Goal: Task Accomplishment & Management: Use online tool/utility

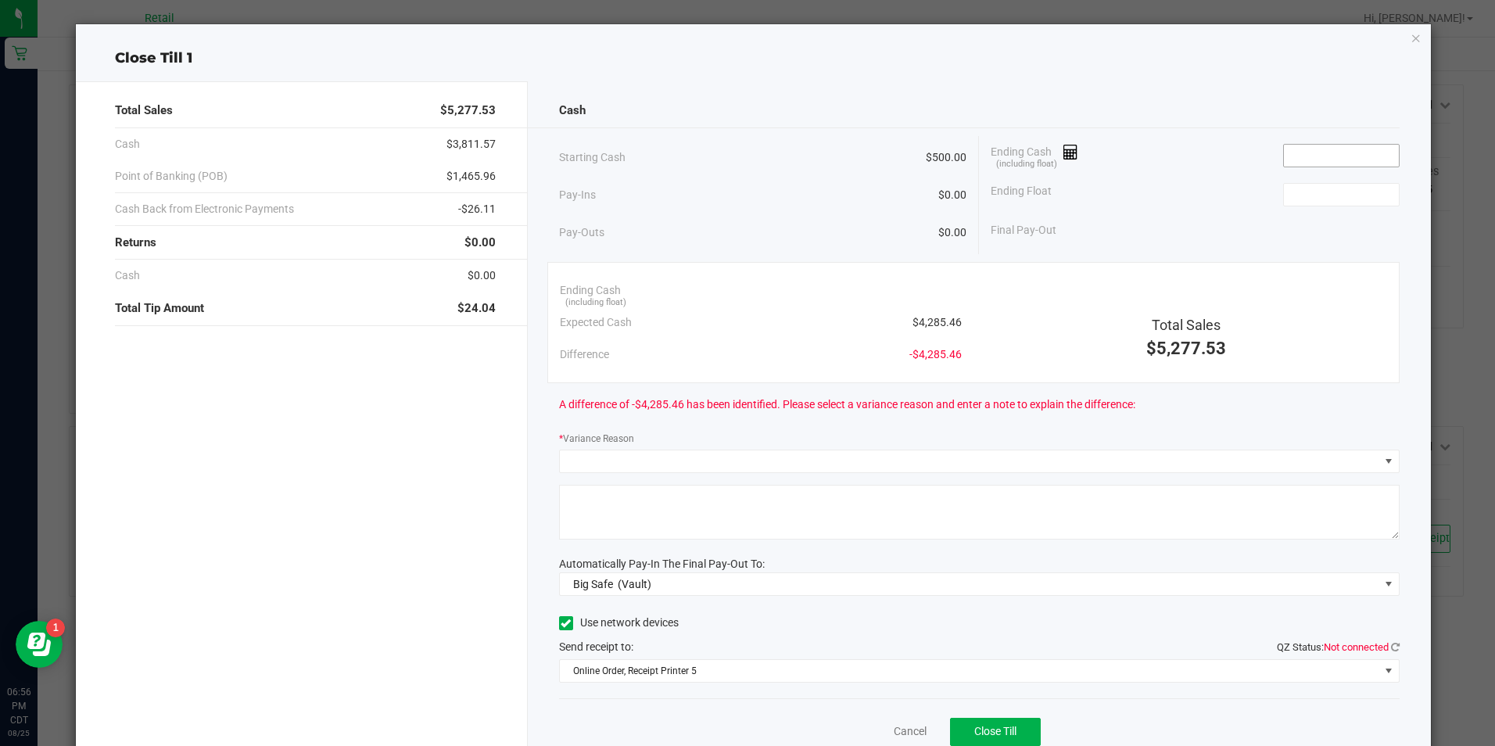
click at [1334, 158] on input at bounding box center [1341, 156] width 115 height 22
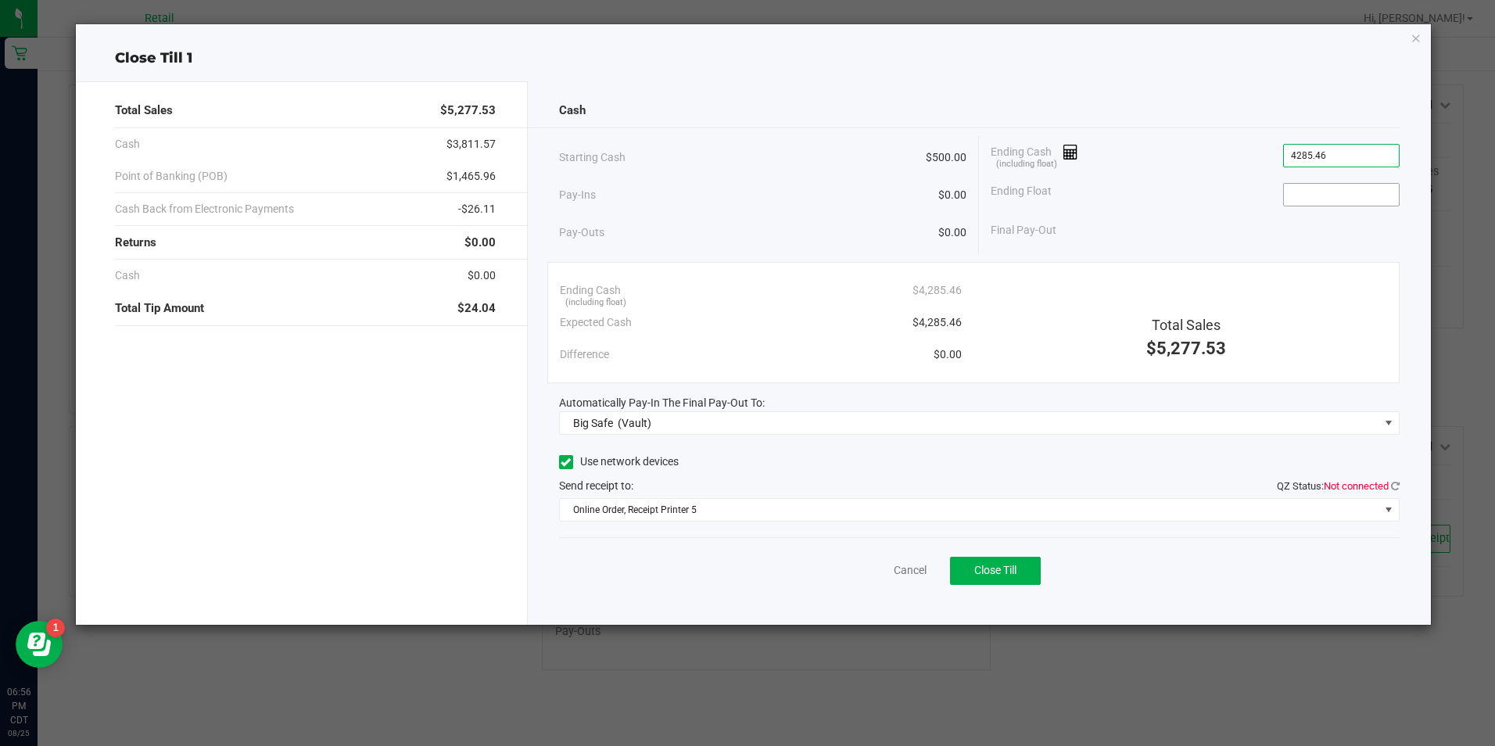
click at [1309, 196] on input at bounding box center [1341, 195] width 115 height 22
type input "$4,285.46"
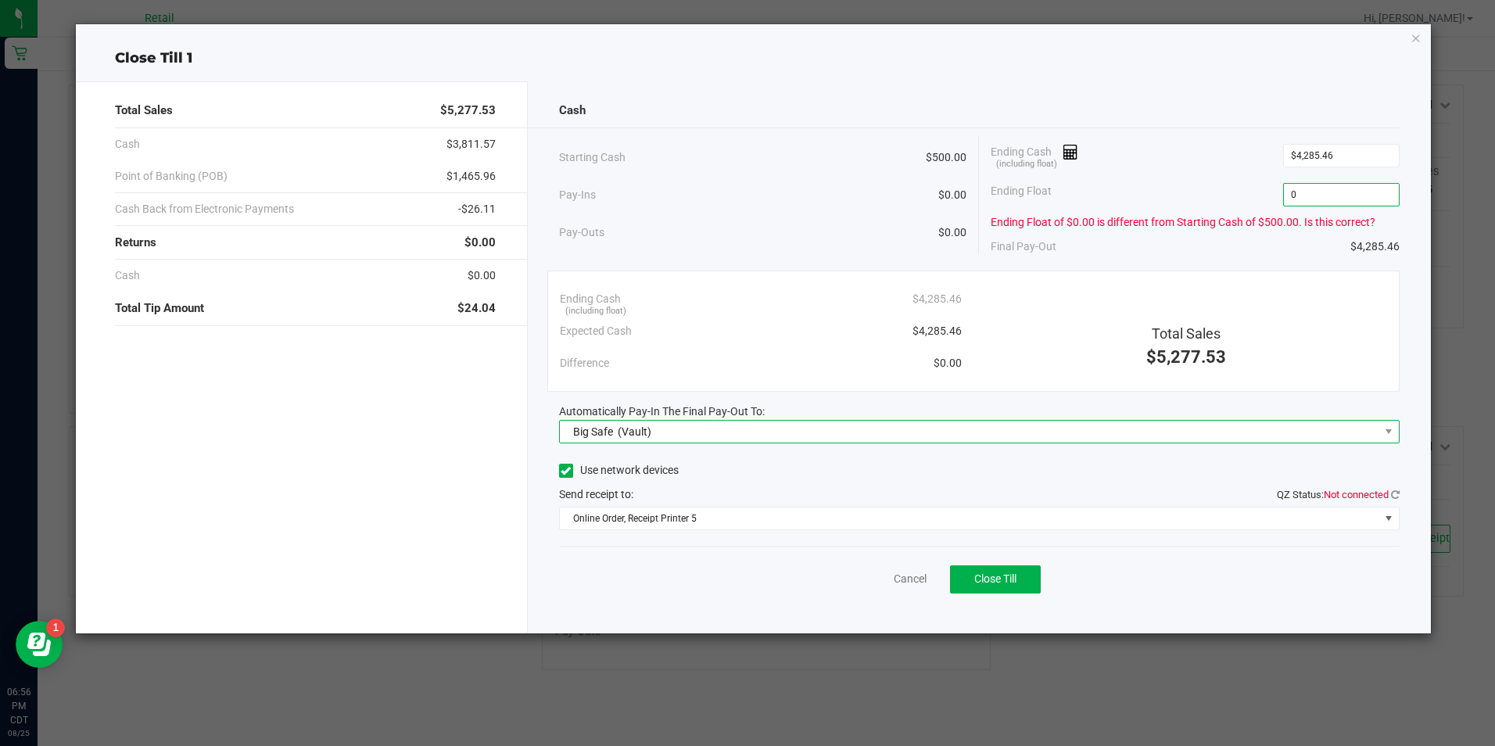
click at [641, 432] on span "(Vault)" at bounding box center [635, 431] width 34 height 13
type input "$0.00"
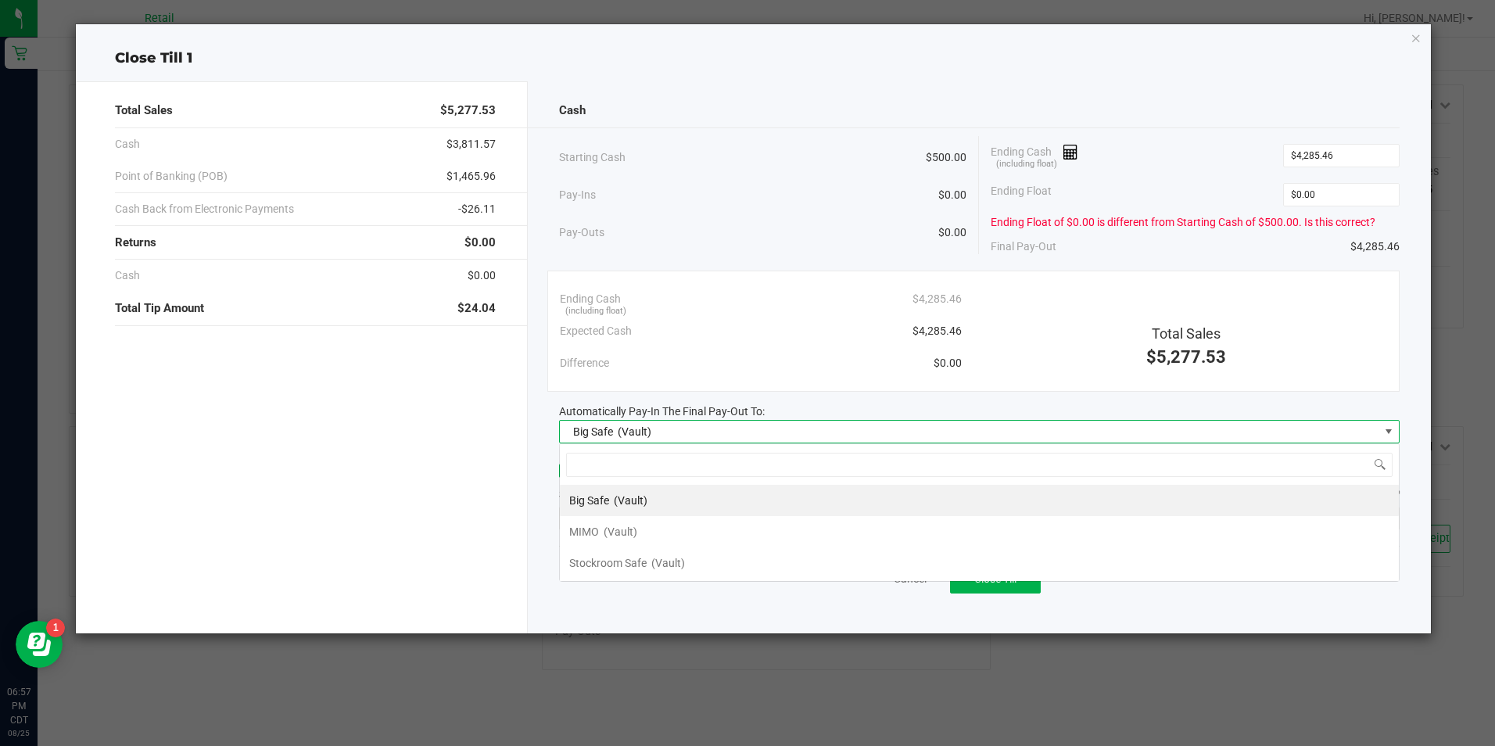
scroll to position [23, 840]
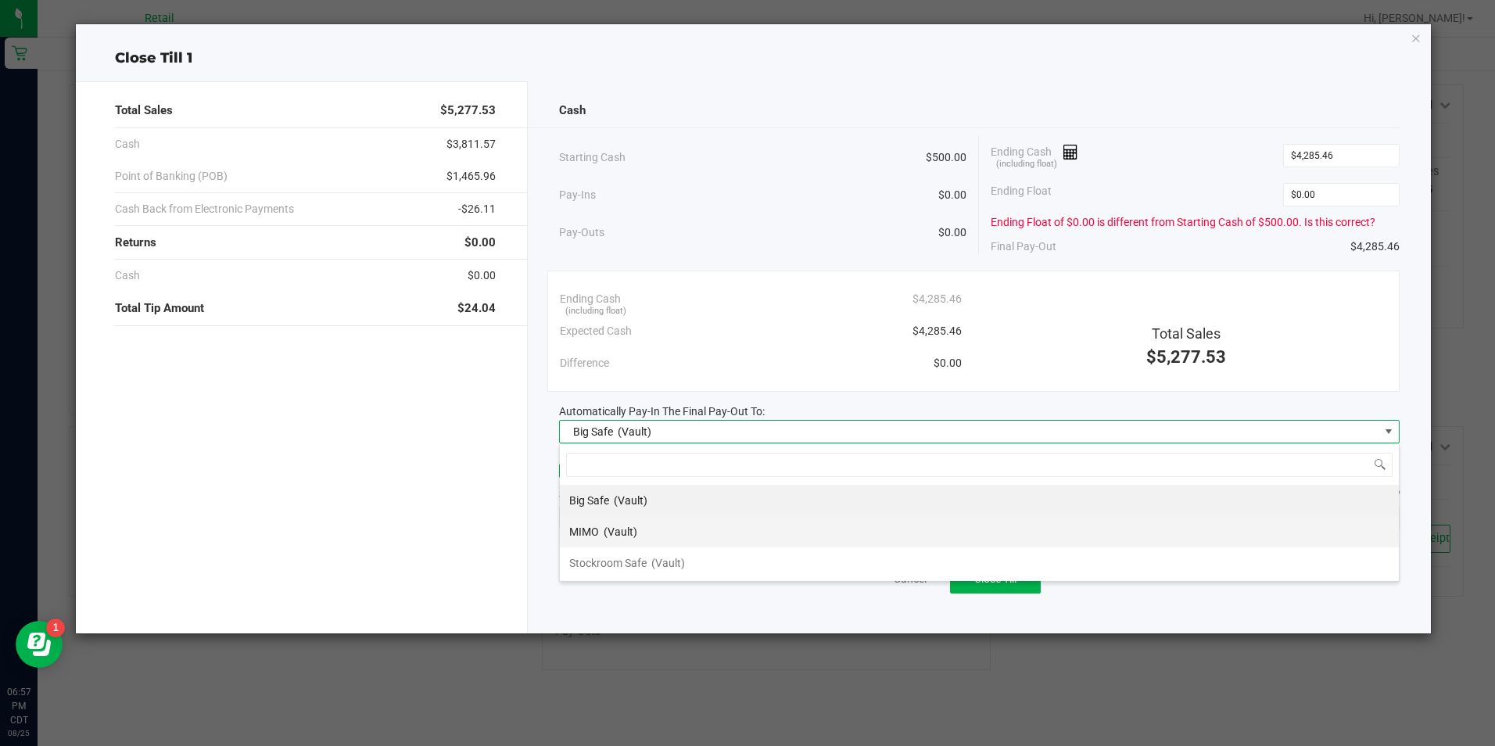
click at [629, 533] on span "(Vault)" at bounding box center [621, 531] width 34 height 13
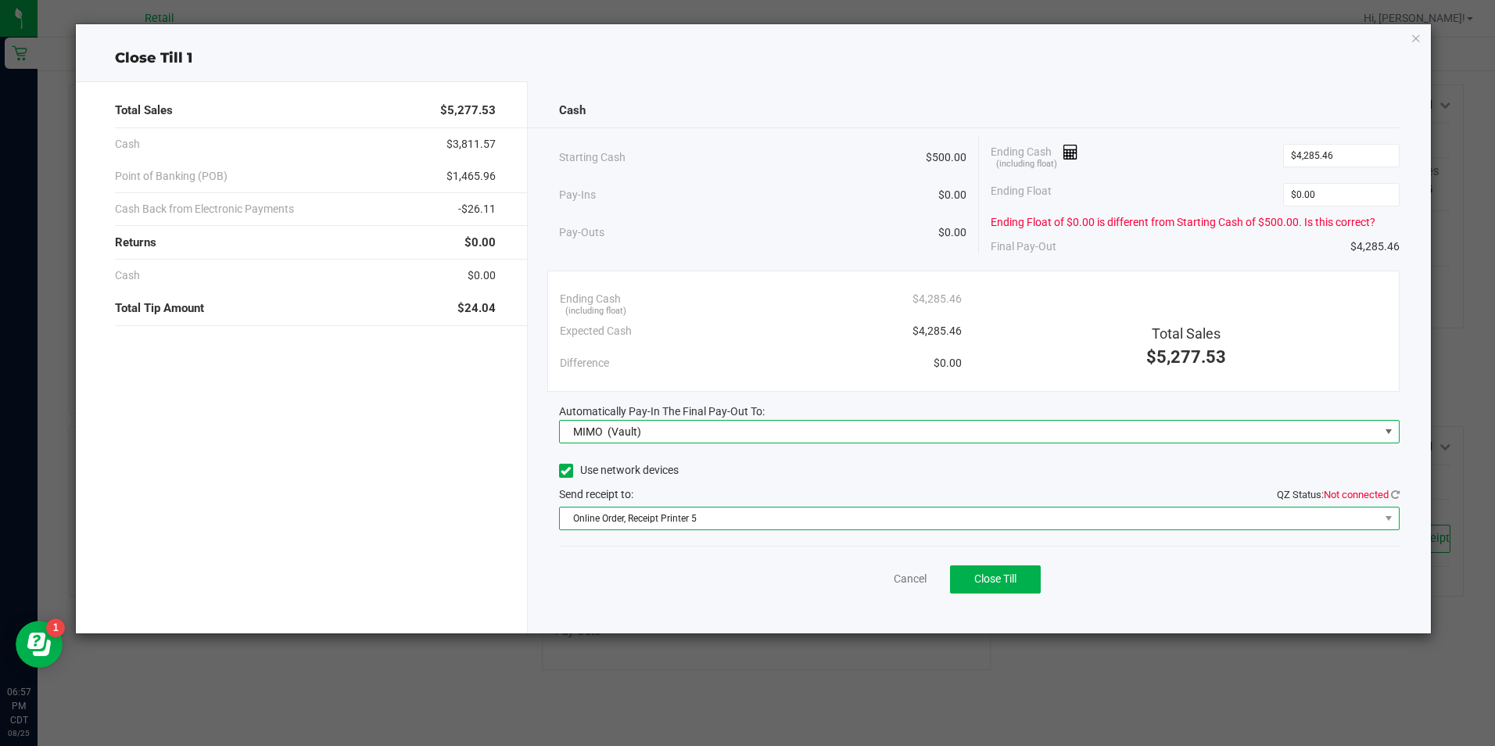
click at [772, 527] on span "Online Order, Receipt Printer 5" at bounding box center [969, 518] width 819 height 22
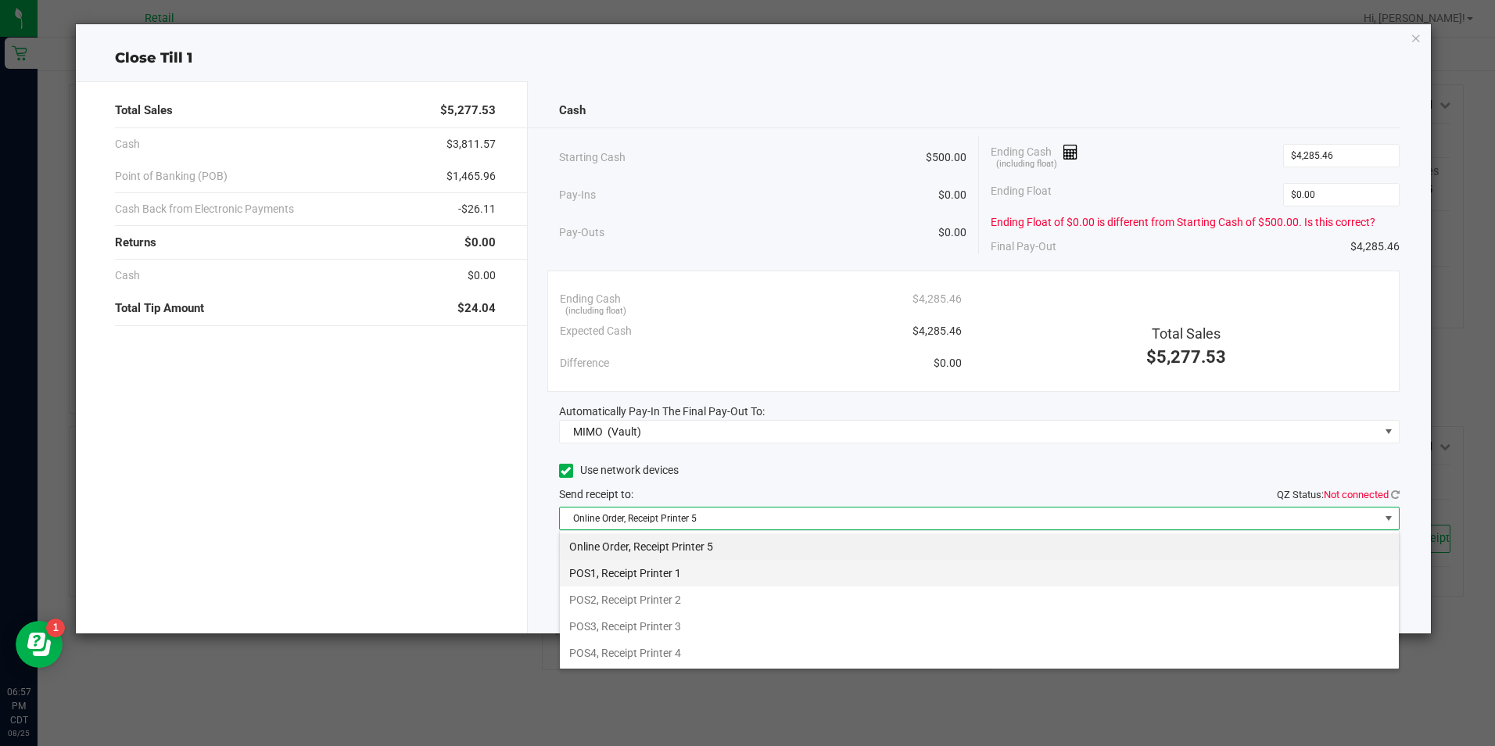
click at [674, 575] on li "POS1, Receipt Printer 1" at bounding box center [979, 573] width 839 height 27
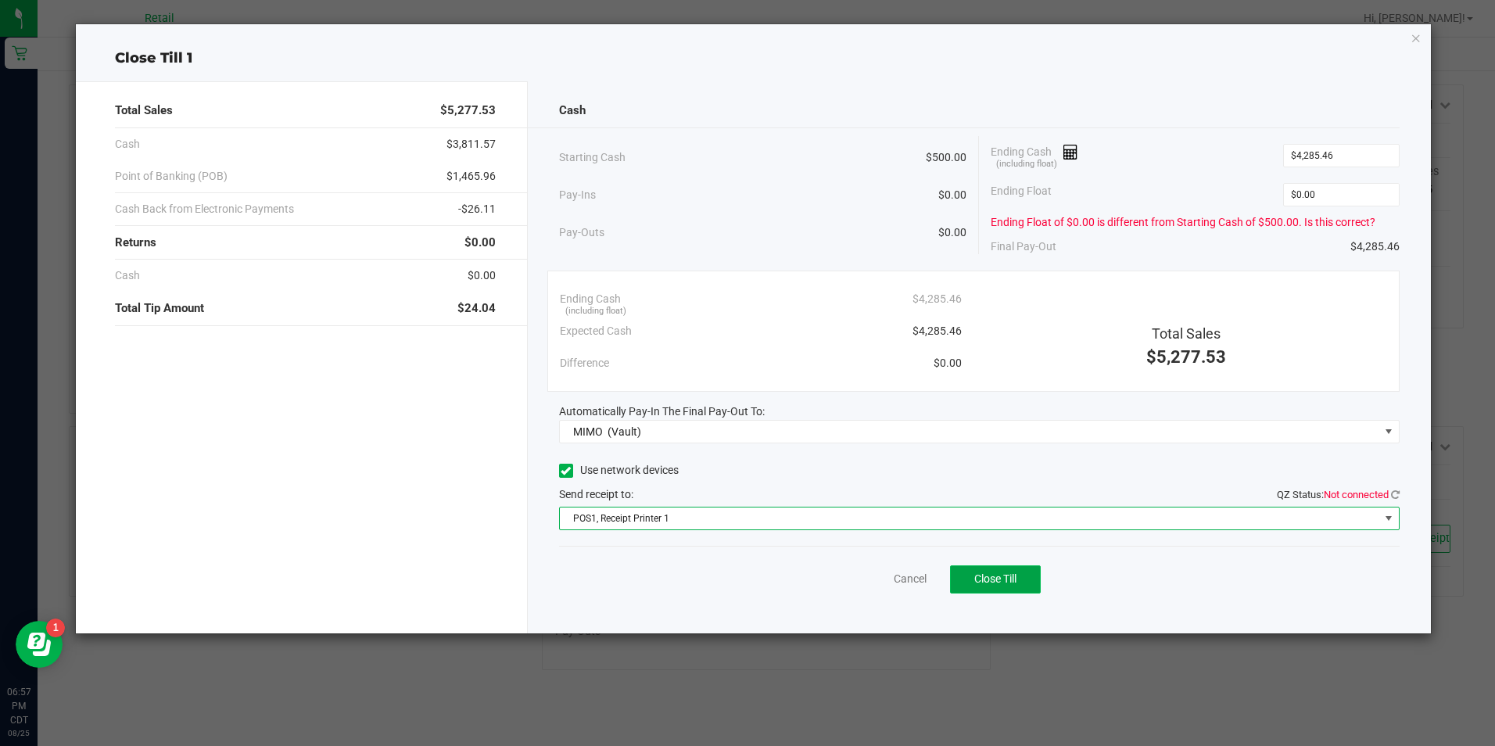
click at [1008, 568] on button "Close Till" at bounding box center [995, 579] width 91 height 28
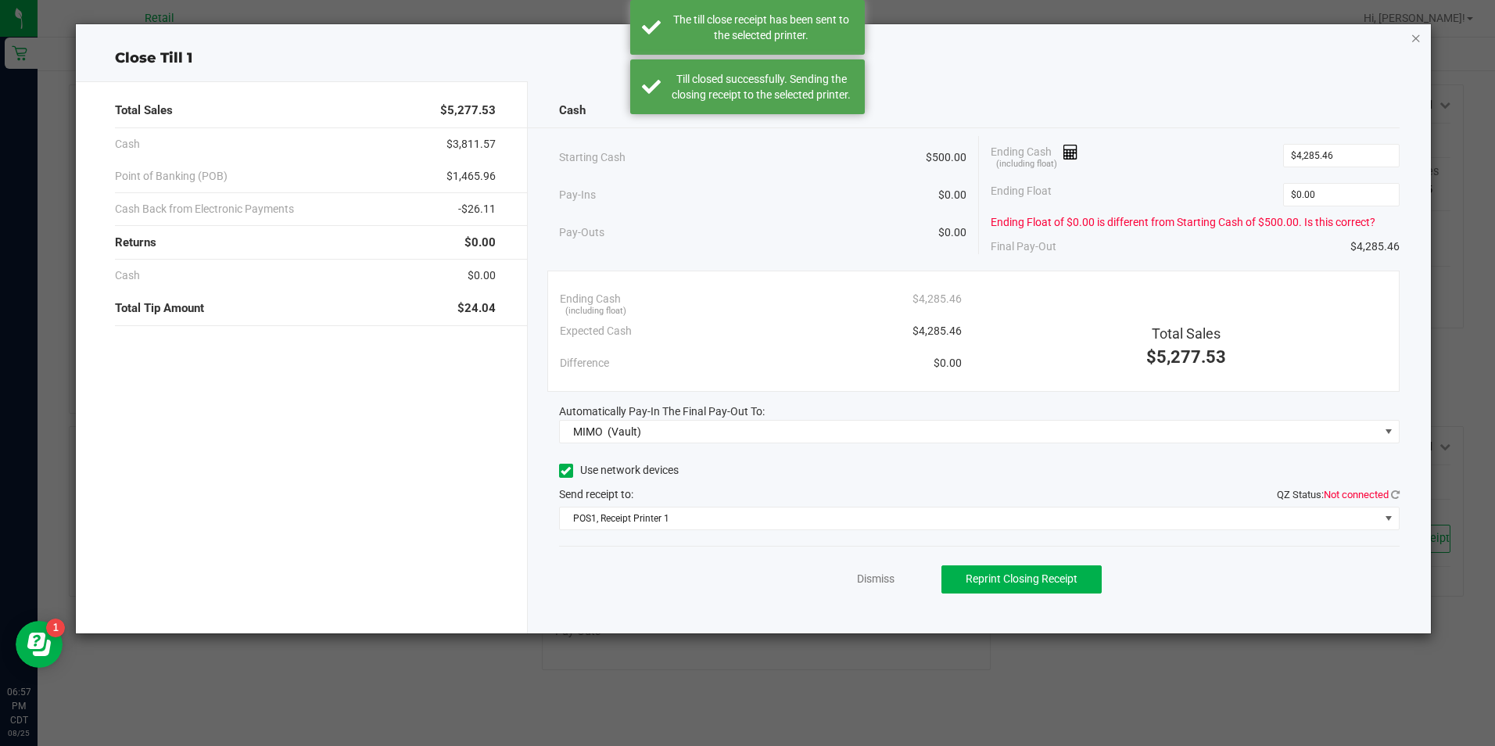
click at [1420, 40] on icon "button" at bounding box center [1415, 37] width 11 height 19
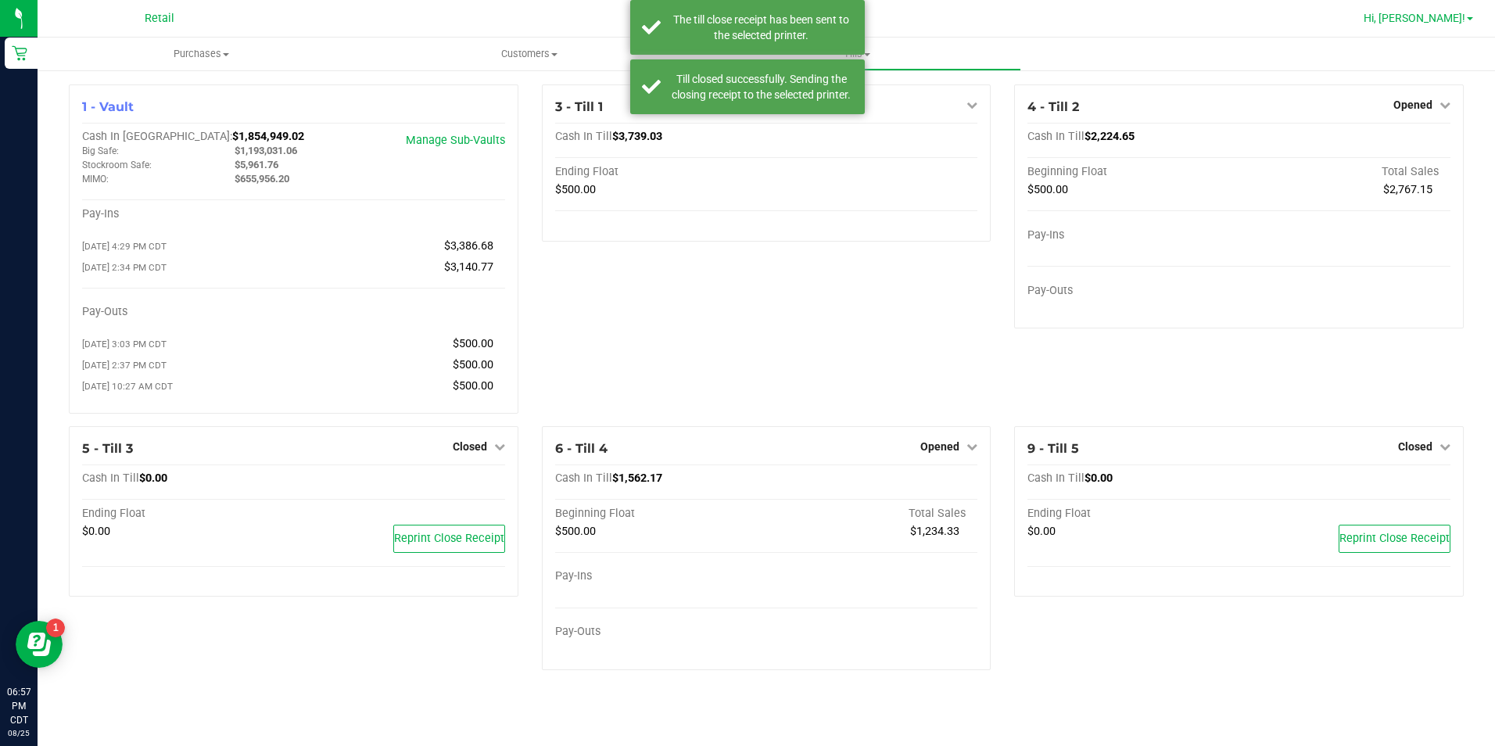
click at [1470, 19] on span at bounding box center [1470, 18] width 6 height 3
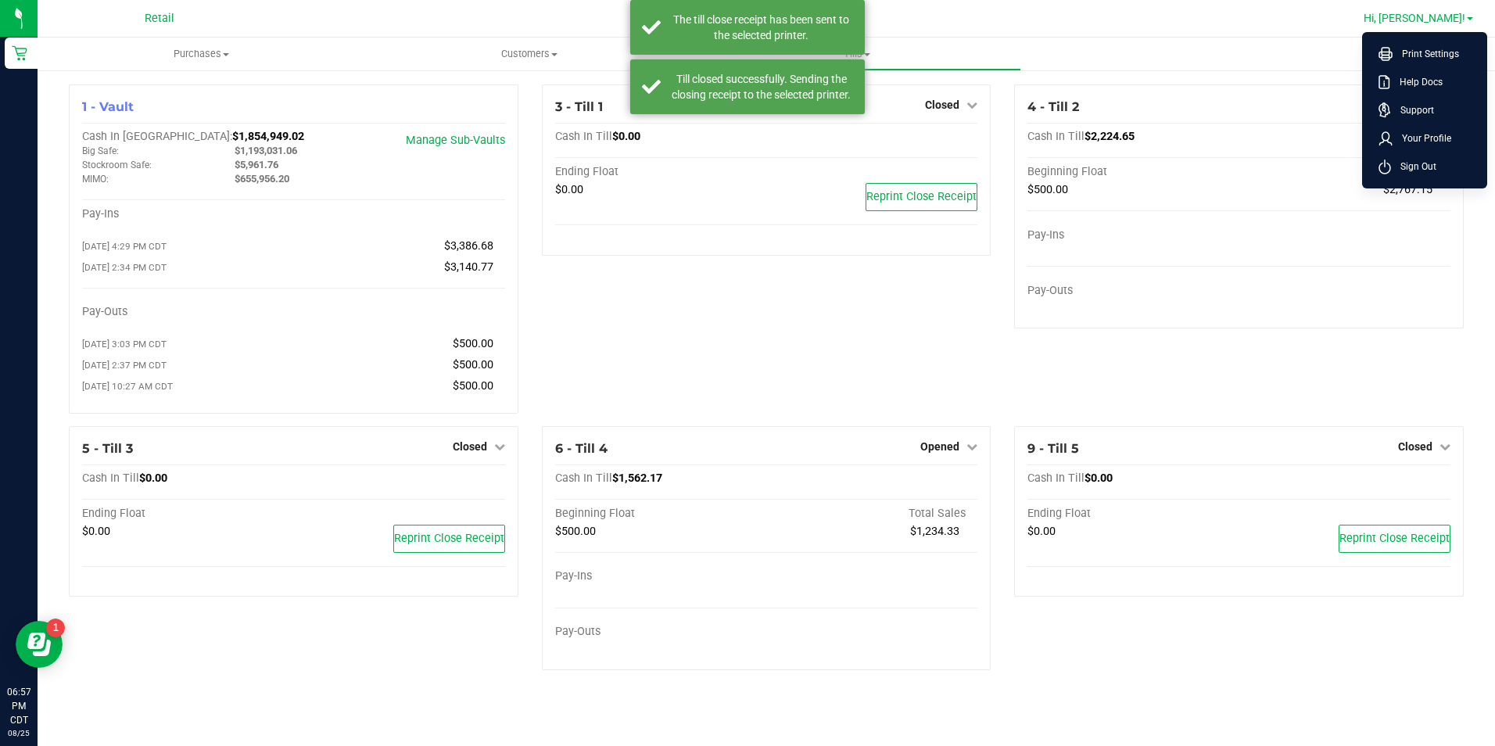
click at [1445, 171] on li "Sign Out" at bounding box center [1424, 166] width 117 height 28
